Goal: Check status

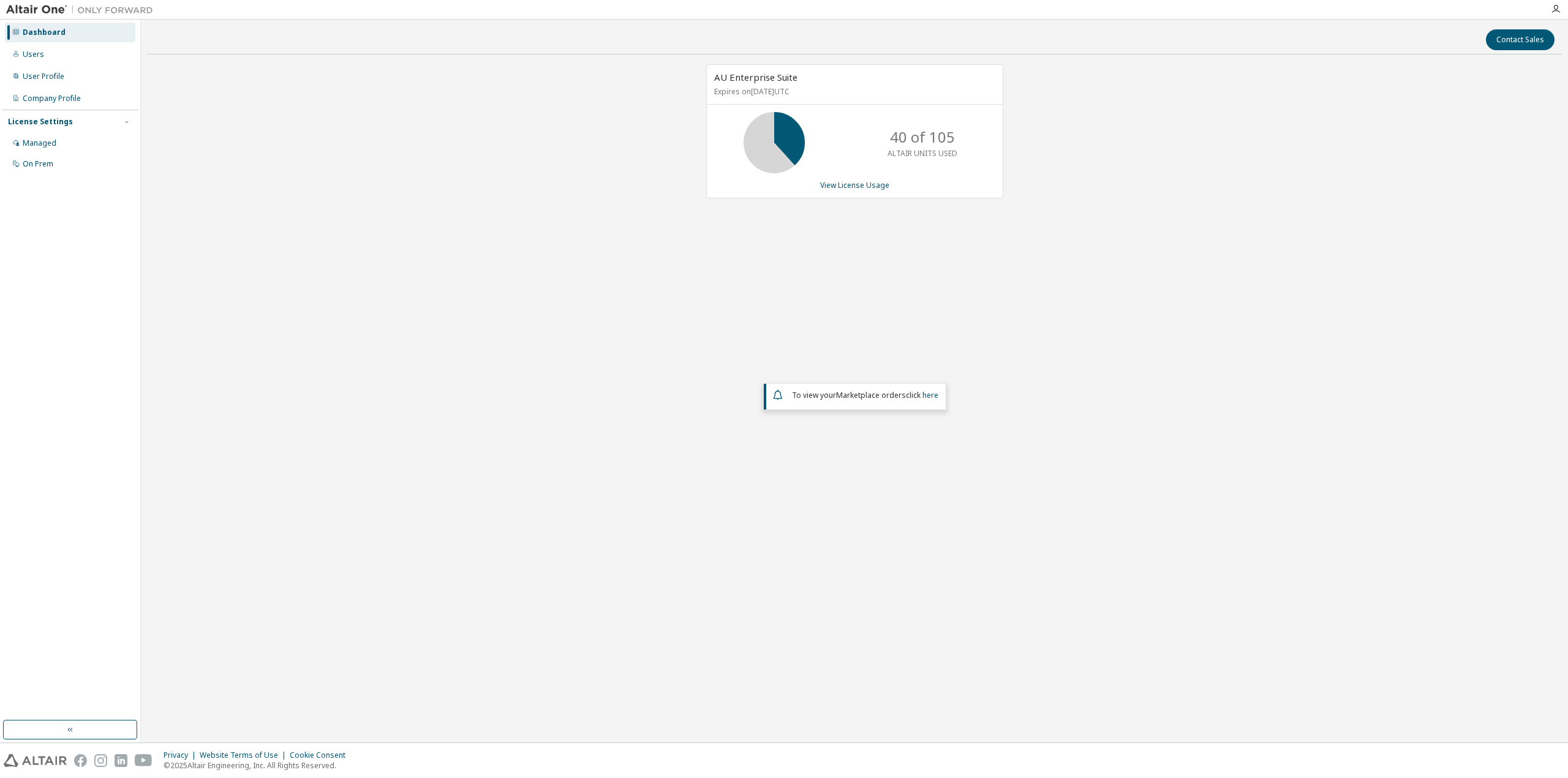
click at [1118, 358] on div "AU Enterprise Suite Expires on [DATE] UTC 40 of 105 ALTAIR UNITS USED View Lice…" at bounding box center [854, 317] width 1415 height 506
